Goal: Find specific page/section: Find specific page/section

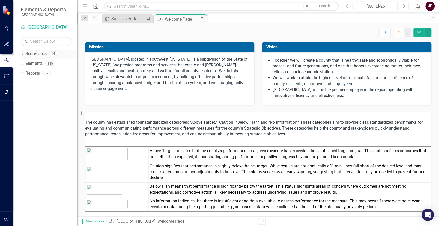
click at [22, 52] on div "Dropdown Scorecards 14" at bounding box center [49, 55] width 57 height 10
click at [22, 54] on icon "Dropdown" at bounding box center [23, 54] width 4 height 3
click at [25, 63] on icon "Dropdown" at bounding box center [25, 63] width 4 height 3
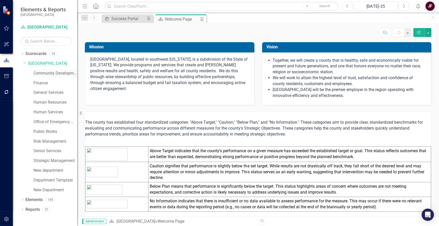
click at [35, 72] on link "Community Development" at bounding box center [55, 73] width 44 height 6
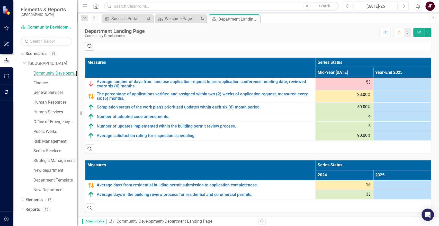
scroll to position [336, 0]
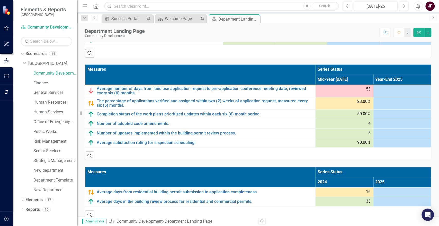
click at [237, 80] on th "Measures" at bounding box center [200, 74] width 230 height 20
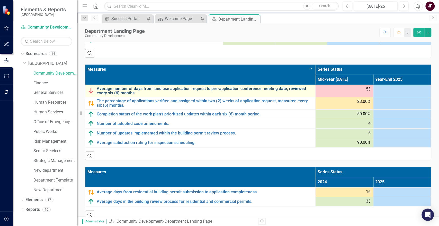
click at [238, 86] on link "Average number of days from land use application request to pre-application con…" at bounding box center [205, 90] width 216 height 9
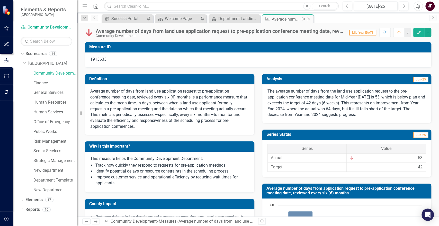
click at [309, 19] on icon "Close" at bounding box center [308, 19] width 5 height 4
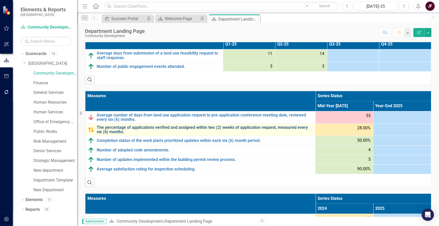
scroll to position [314, 0]
